Goal: Transaction & Acquisition: Purchase product/service

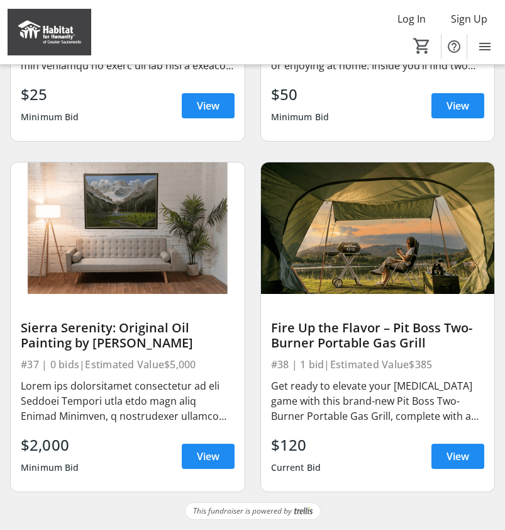
scroll to position [3915, 0]
click at [64, 40] on img at bounding box center [50, 32] width 84 height 47
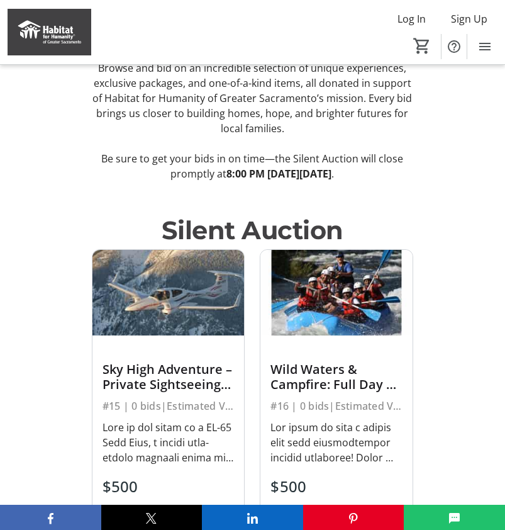
scroll to position [440, 0]
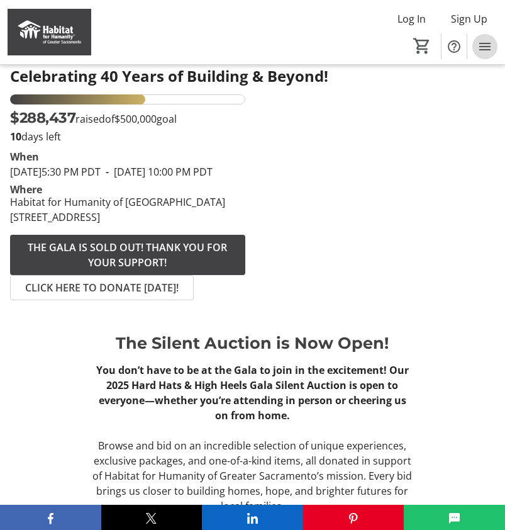
click at [478, 50] on mat-icon "Menu" at bounding box center [484, 46] width 15 height 15
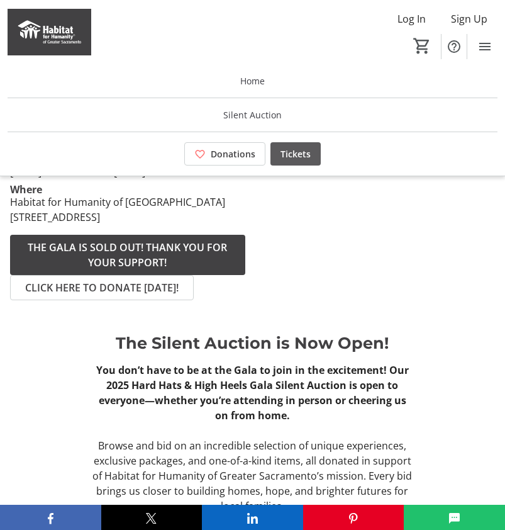
click at [286, 155] on span "Tickets" at bounding box center [296, 153] width 30 height 13
